Goal: Information Seeking & Learning: Learn about a topic

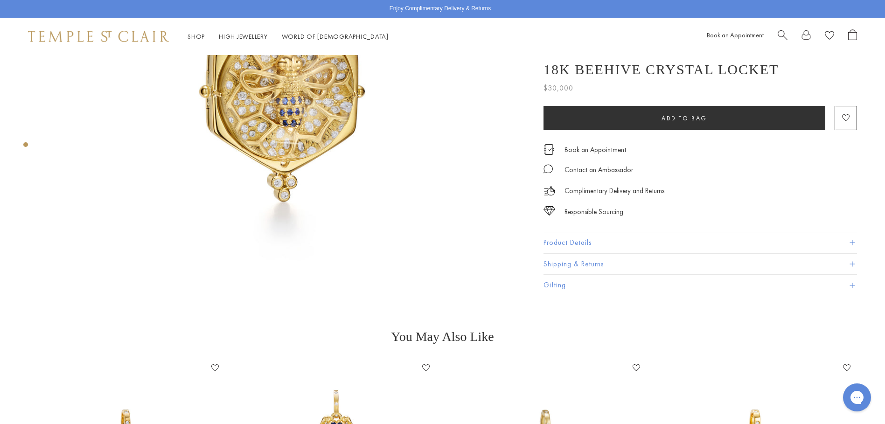
scroll to position [187, 0]
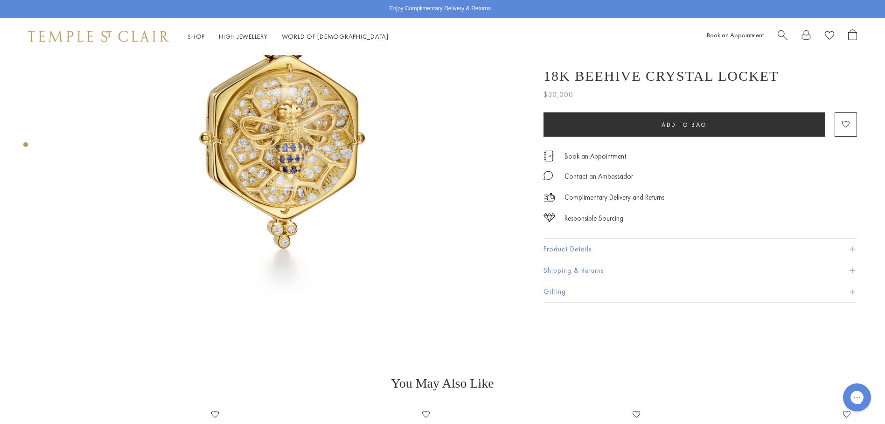
click at [300, 146] on img at bounding box center [284, 105] width 474 height 474
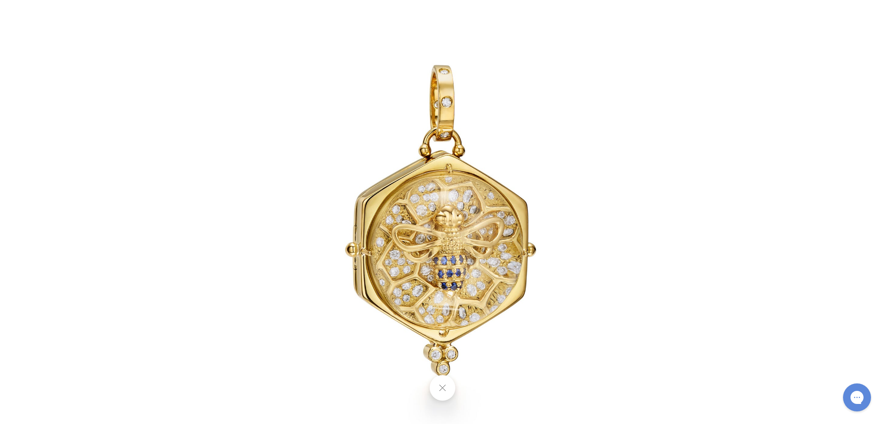
click at [418, 220] on img at bounding box center [443, 212] width 546 height 546
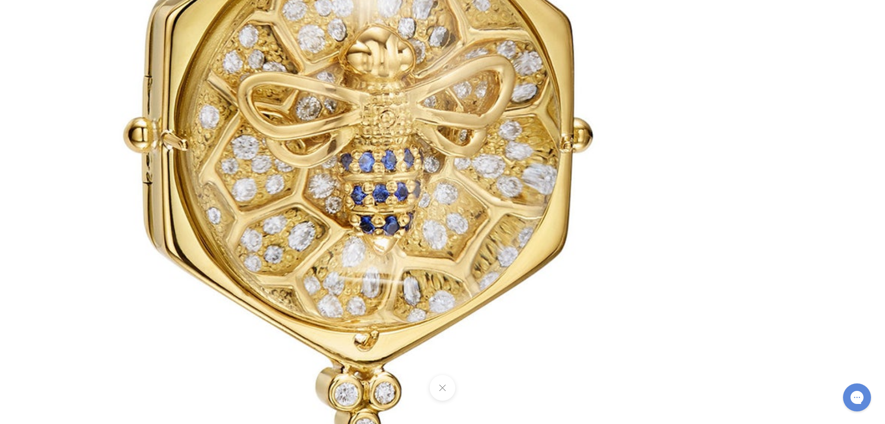
drag, startPoint x: 513, startPoint y: 262, endPoint x: 360, endPoint y: 72, distance: 243.8
click at [360, 72] on img at bounding box center [363, 42] width 1343 height 1343
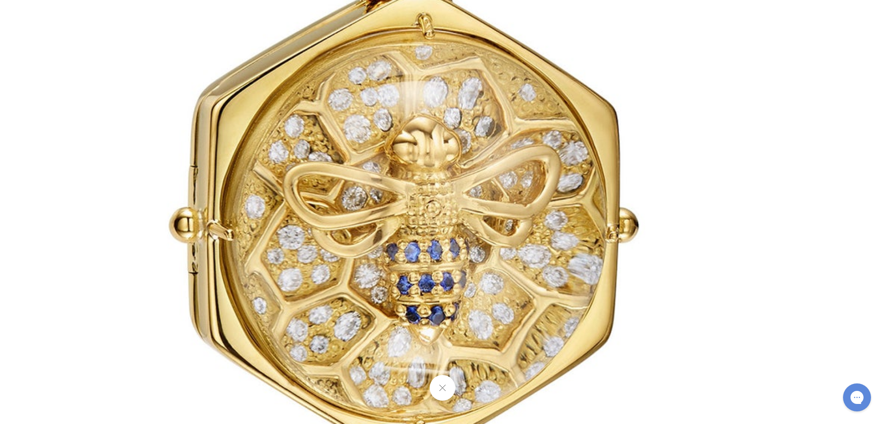
drag, startPoint x: 397, startPoint y: 216, endPoint x: 444, endPoint y: 289, distance: 86.2
click at [443, 288] on img at bounding box center [408, 132] width 1343 height 1343
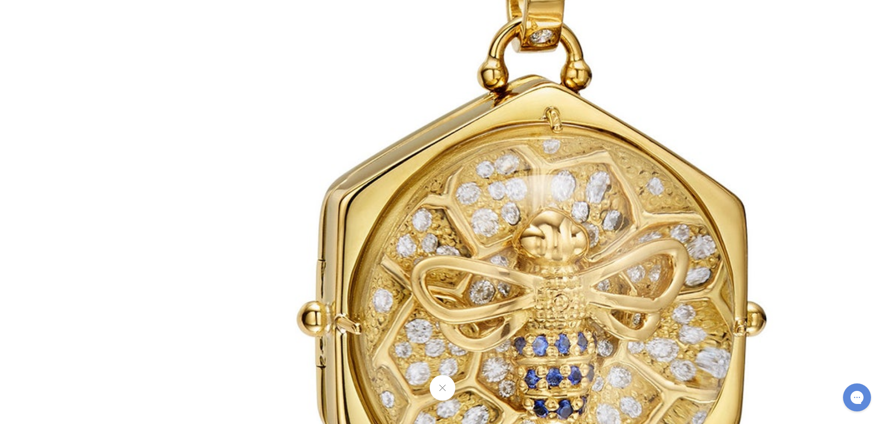
drag, startPoint x: 364, startPoint y: 100, endPoint x: 507, endPoint y: 212, distance: 181.3
click at [507, 212] on img at bounding box center [536, 226] width 1343 height 1343
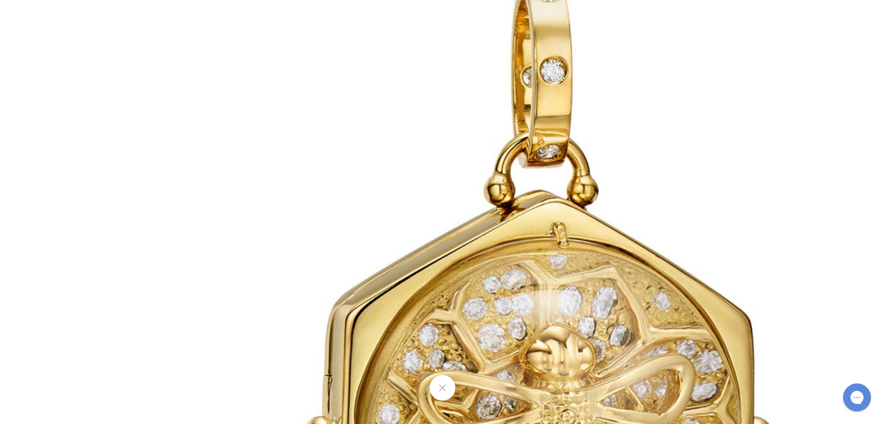
drag, startPoint x: 452, startPoint y: 130, endPoint x: 459, endPoint y: 272, distance: 142.4
click at [459, 272] on img at bounding box center [543, 341] width 1343 height 1343
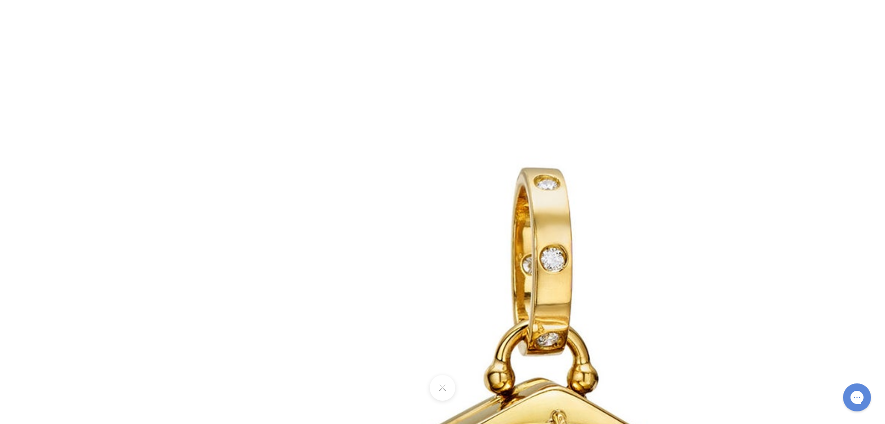
scroll to position [378, 0]
click at [438, 389] on button at bounding box center [443, 388] width 26 height 26
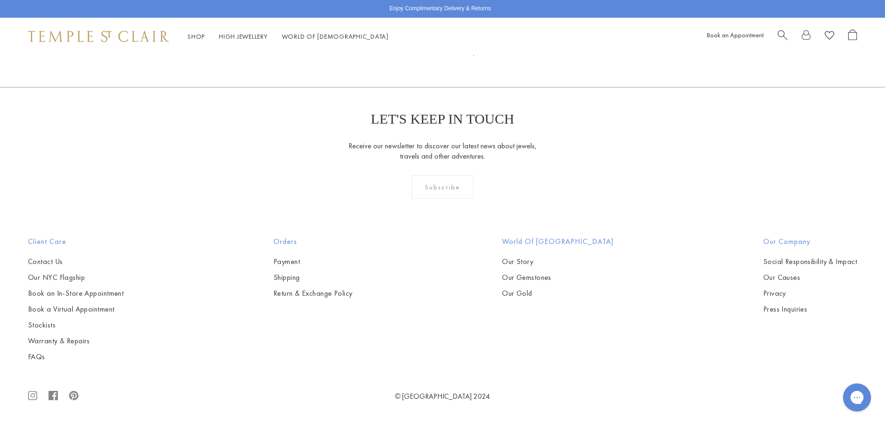
scroll to position [1100, 0]
click at [35, 325] on link "Stockists" at bounding box center [76, 325] width 96 height 10
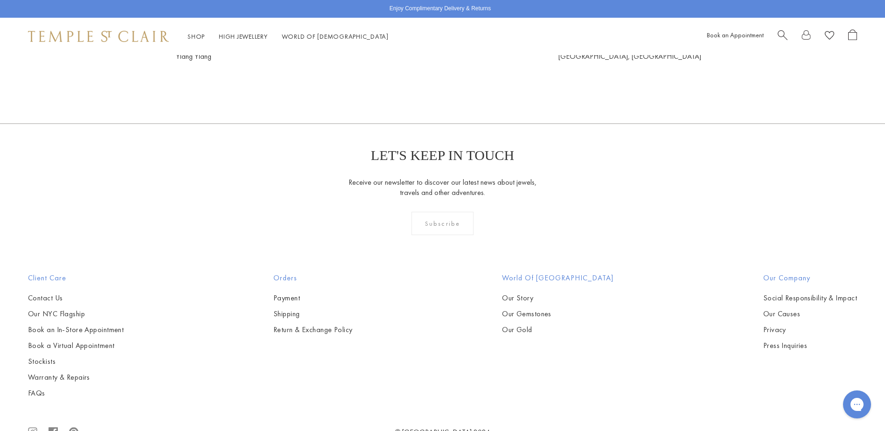
scroll to position [2668, 0]
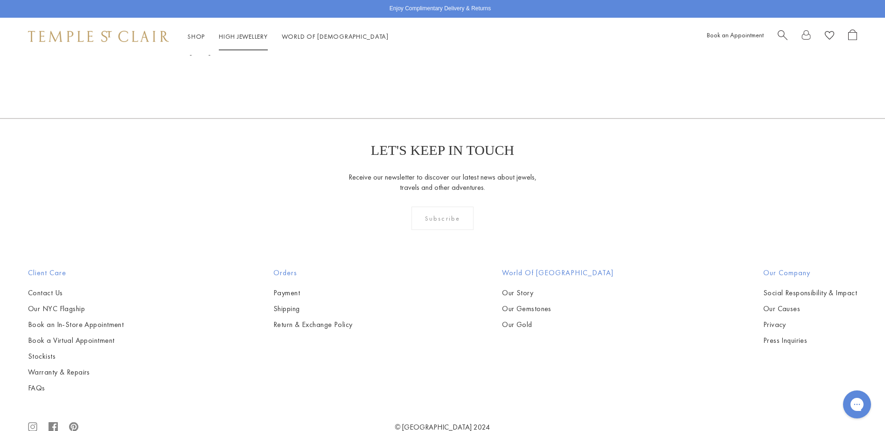
click at [232, 36] on link "High Jewellery High Jewellery" at bounding box center [243, 36] width 49 height 8
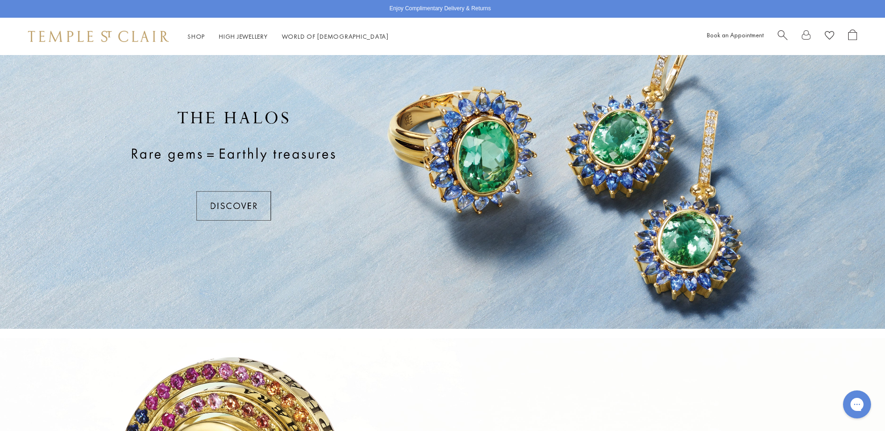
scroll to position [36, 0]
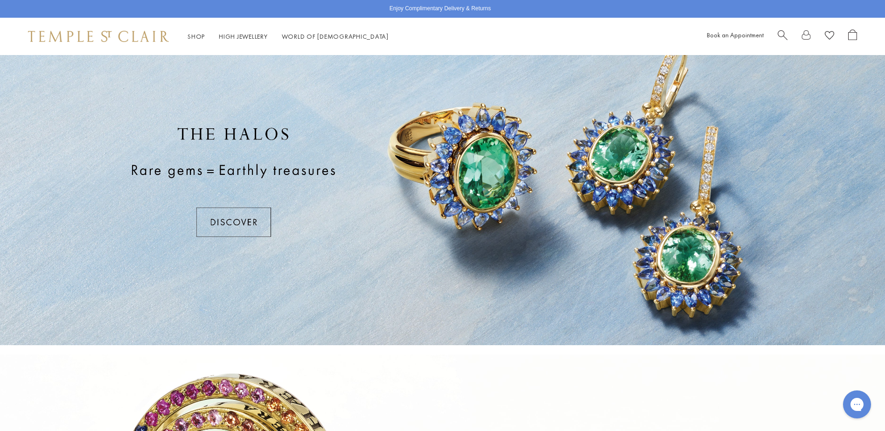
click at [251, 226] on div at bounding box center [442, 182] width 885 height 327
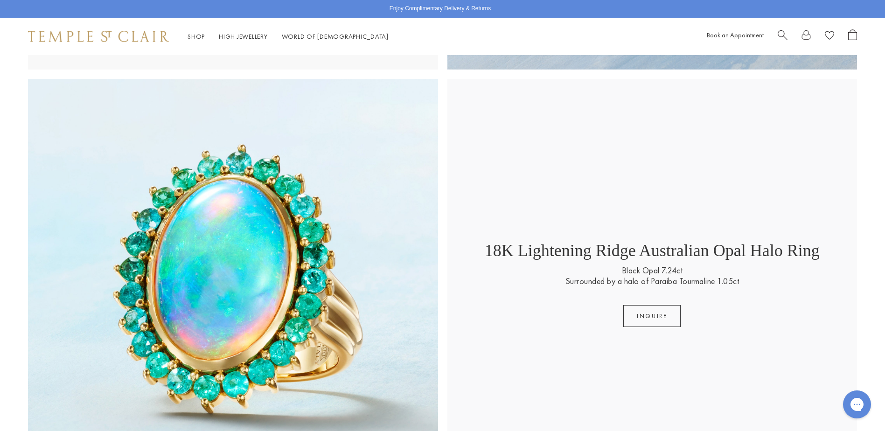
scroll to position [1166, 0]
